Goal: Find specific page/section: Find specific page/section

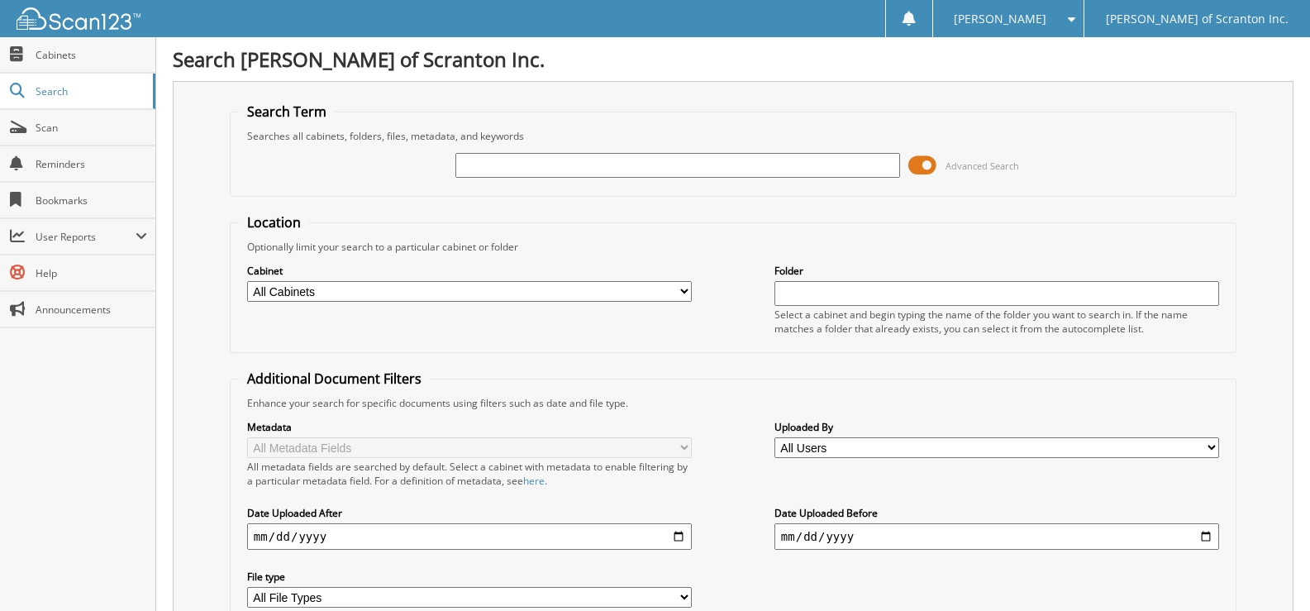
click at [699, 168] on input "text" at bounding box center [677, 165] width 445 height 25
type input "71066"
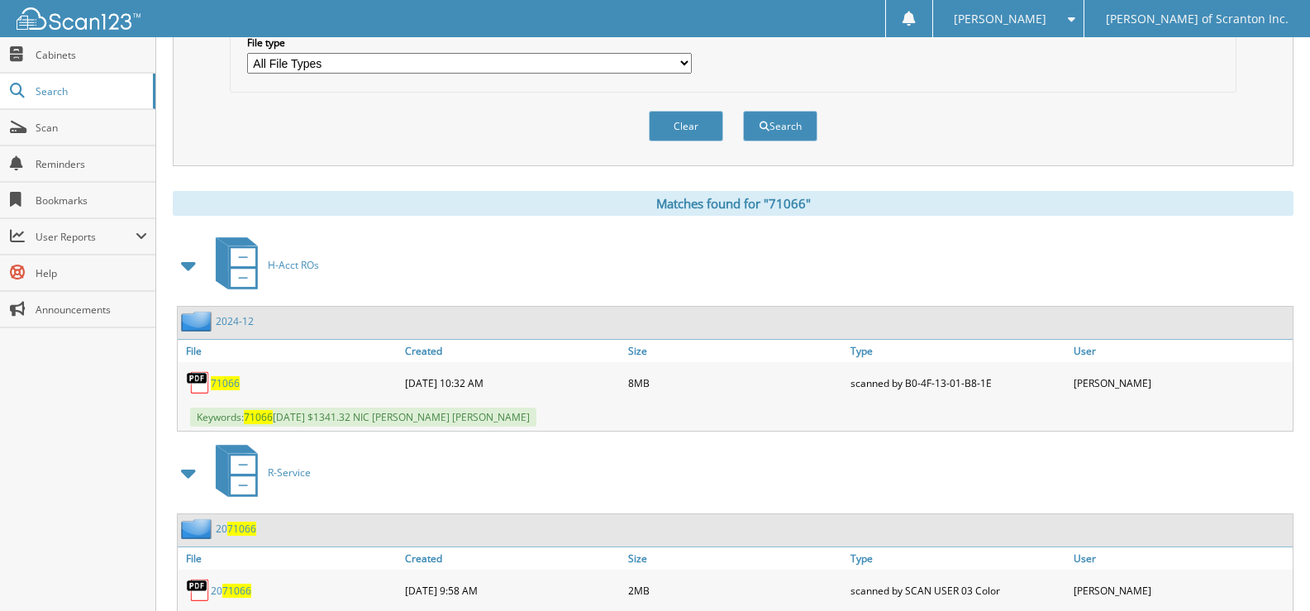
scroll to position [585, 0]
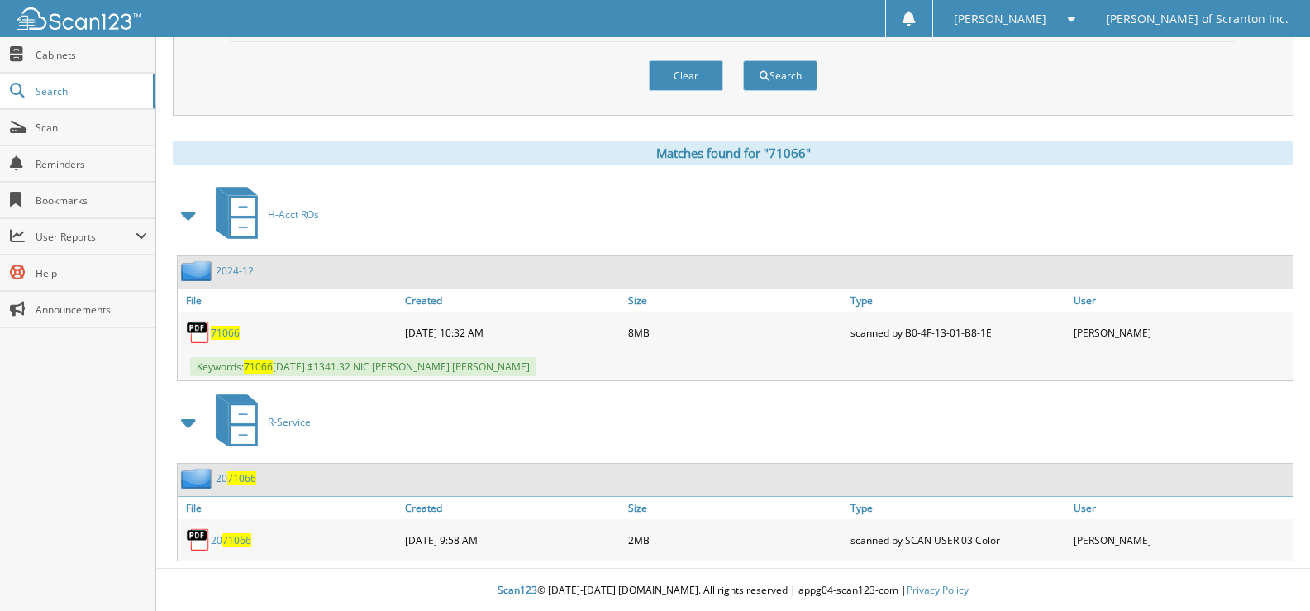
click at [223, 330] on span "71066" at bounding box center [225, 333] width 29 height 14
